Goal: Check status: Check status

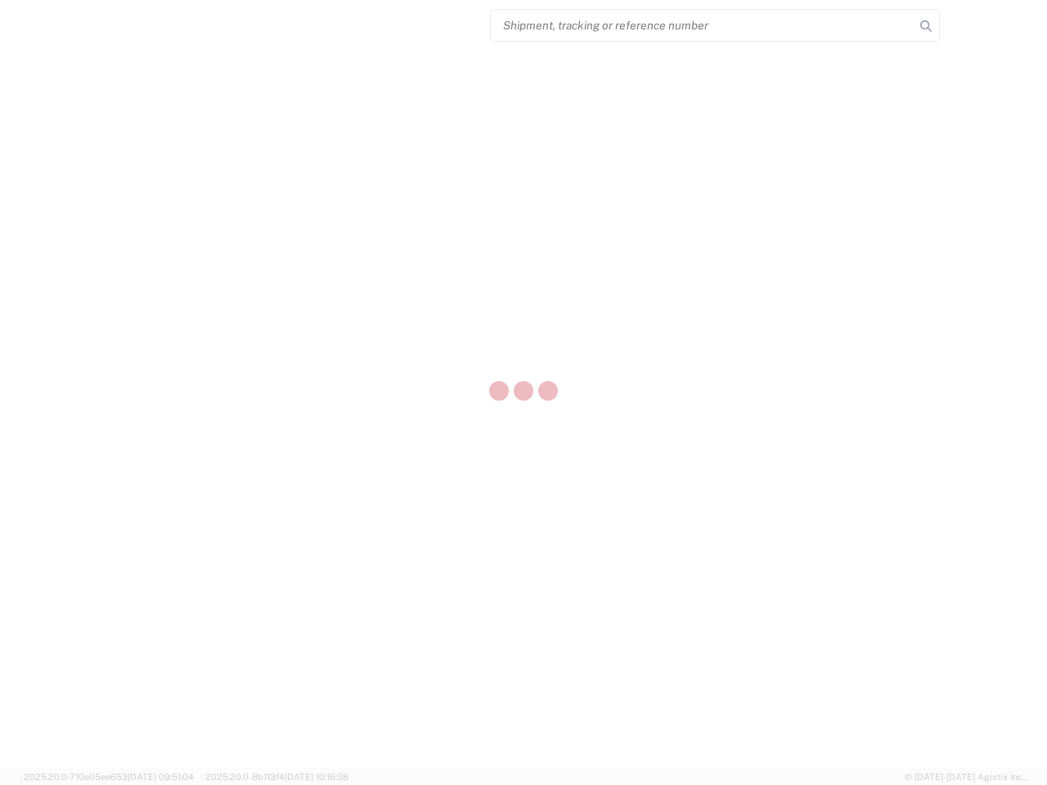
select select "US"
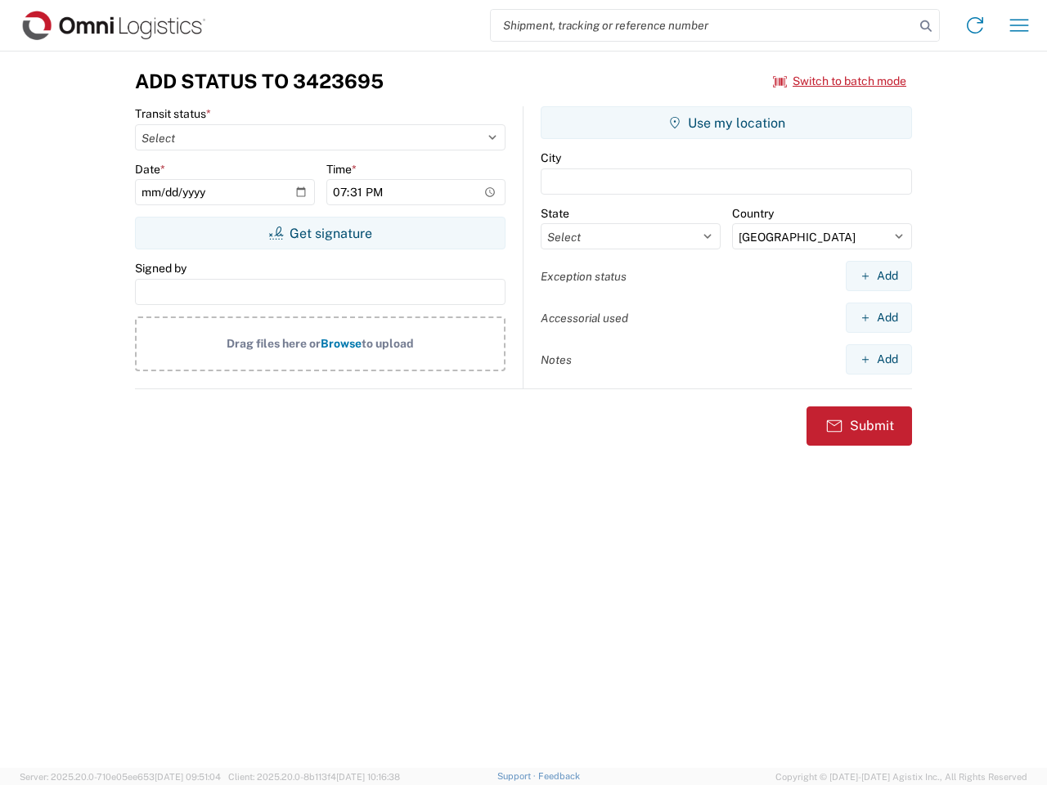
click at [702, 25] on input "search" at bounding box center [703, 25] width 424 height 31
click at [926, 26] on icon at bounding box center [925, 26] width 23 height 23
click at [975, 25] on icon at bounding box center [975, 25] width 26 height 26
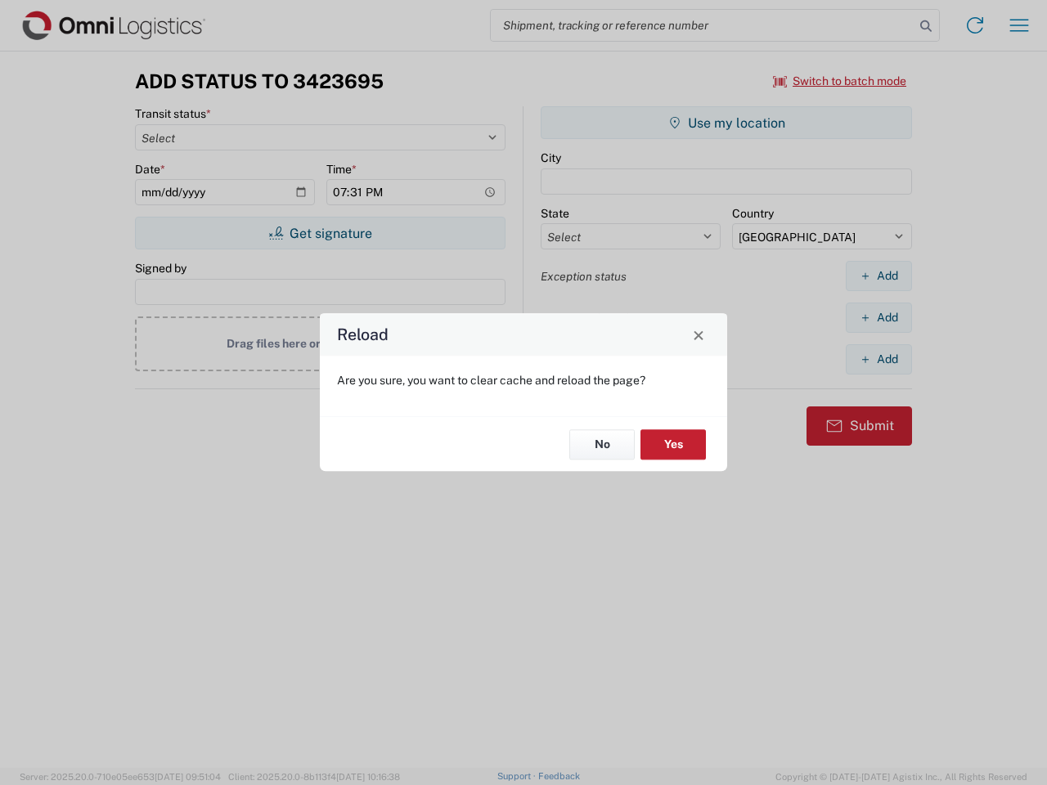
click at [1019, 25] on div "Reload Are you sure, you want to clear cache and reload the page? No Yes" at bounding box center [523, 392] width 1047 height 785
click at [840, 81] on div "Reload Are you sure, you want to clear cache and reload the page? No Yes" at bounding box center [523, 392] width 1047 height 785
click at [320, 233] on div "Reload Are you sure, you want to clear cache and reload the page? No Yes" at bounding box center [523, 392] width 1047 height 785
click at [726, 123] on div "Reload Are you sure, you want to clear cache and reload the page? No Yes" at bounding box center [523, 392] width 1047 height 785
click at [878, 276] on div "Reload Are you sure, you want to clear cache and reload the page? No Yes" at bounding box center [523, 392] width 1047 height 785
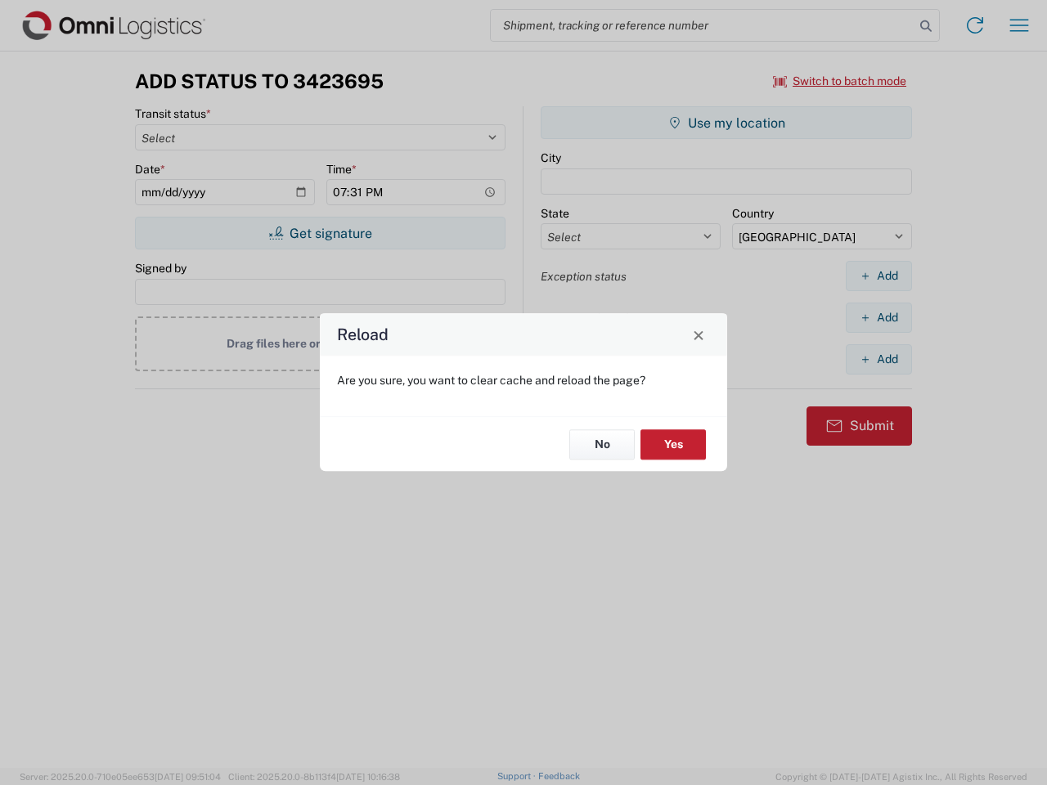
click at [878, 317] on div "Reload Are you sure, you want to clear cache and reload the page? No Yes" at bounding box center [523, 392] width 1047 height 785
click at [878, 359] on div "Reload Are you sure, you want to clear cache and reload the page? No Yes" at bounding box center [523, 392] width 1047 height 785
